Goal: Find specific page/section: Find specific page/section

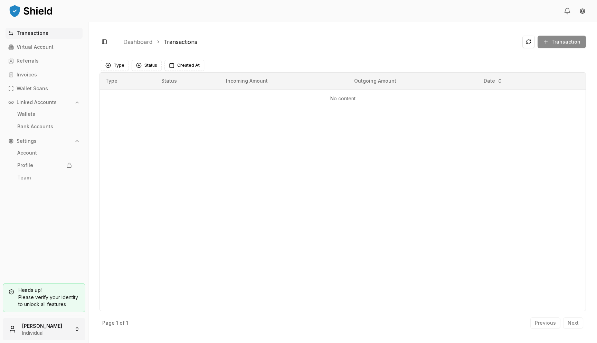
click at [49, 328] on html "Transactions Virtual Account Referrals Invoices Wallet Scans Linked Accounts Wa…" at bounding box center [298, 171] width 597 height 343
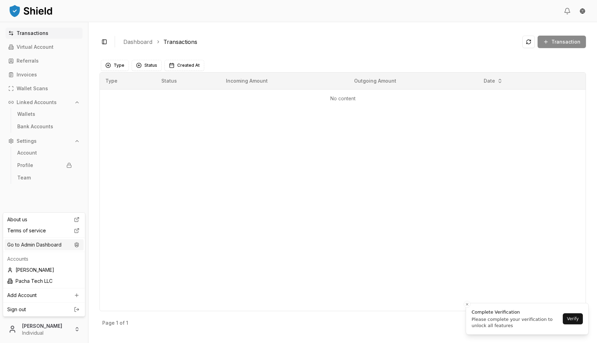
click at [27, 242] on div "Go to Admin Dashboard" at bounding box center [43, 244] width 79 height 11
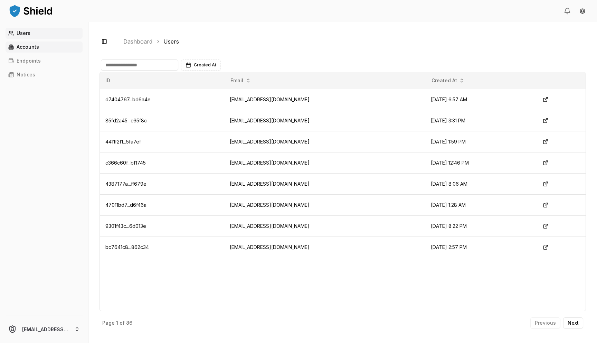
click at [50, 44] on link "Accounts" at bounding box center [44, 46] width 77 height 11
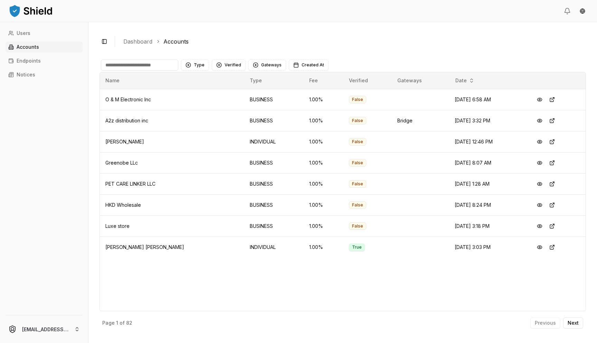
click at [133, 65] on input at bounding box center [139, 64] width 77 height 11
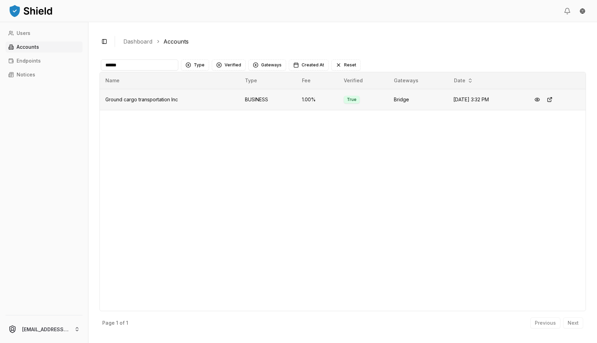
type input "******"
click at [134, 98] on span "Ground cargo transportation Inc" at bounding box center [141, 99] width 73 height 6
click at [556, 100] on button at bounding box center [550, 99] width 12 height 12
